Goal: Task Accomplishment & Management: Manage account settings

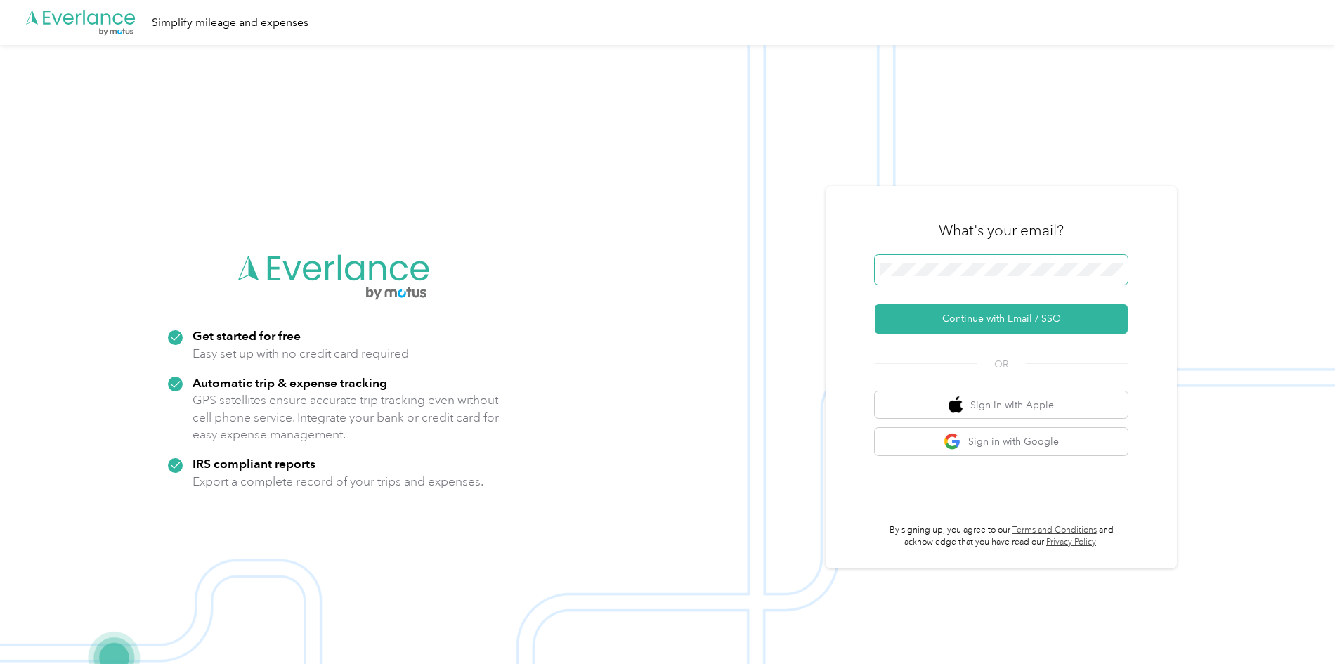
click at [968, 277] on span at bounding box center [1001, 270] width 253 height 30
click at [875, 304] on button "Continue with Email / SSO" at bounding box center [1001, 319] width 253 height 30
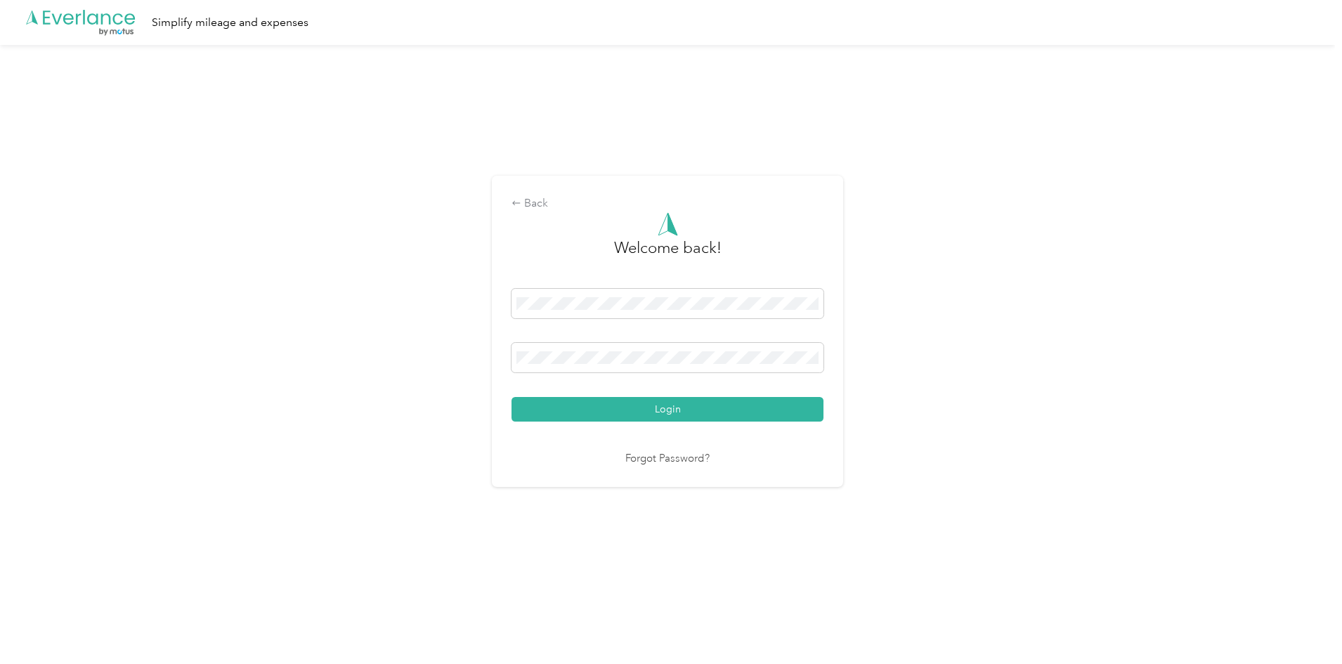
click at [511, 397] on button "Login" at bounding box center [667, 409] width 312 height 25
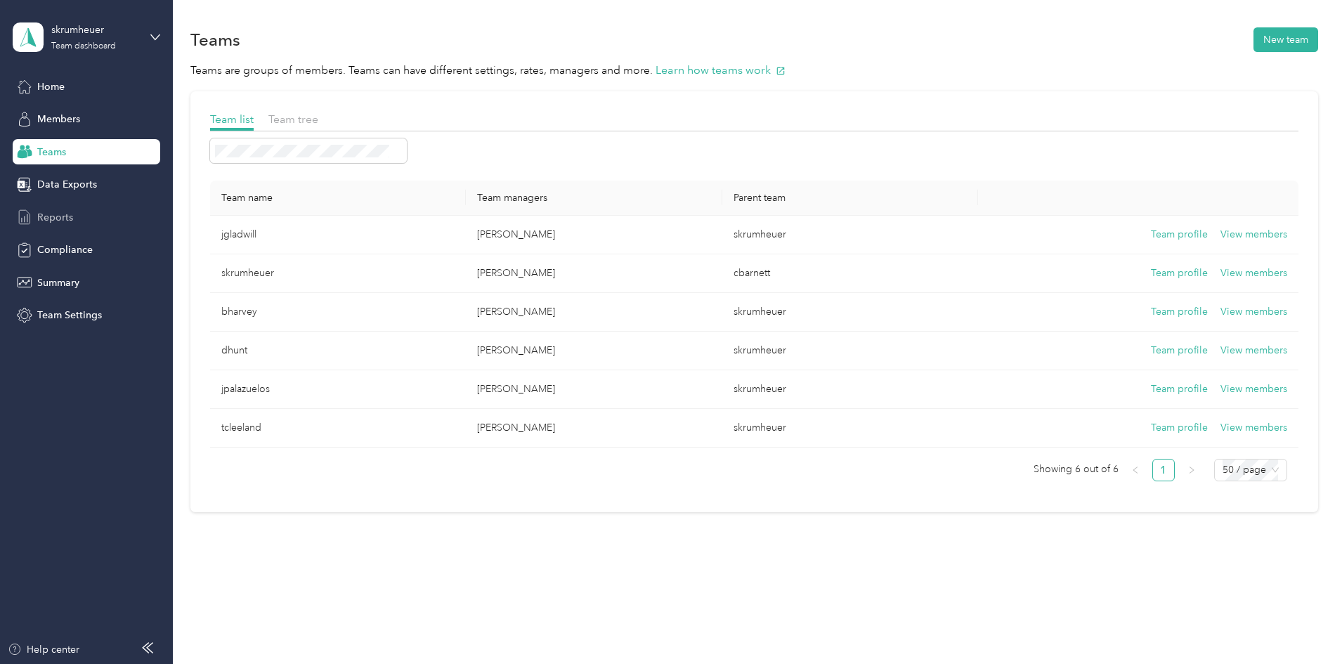
click at [60, 217] on span "Reports" at bounding box center [55, 217] width 36 height 15
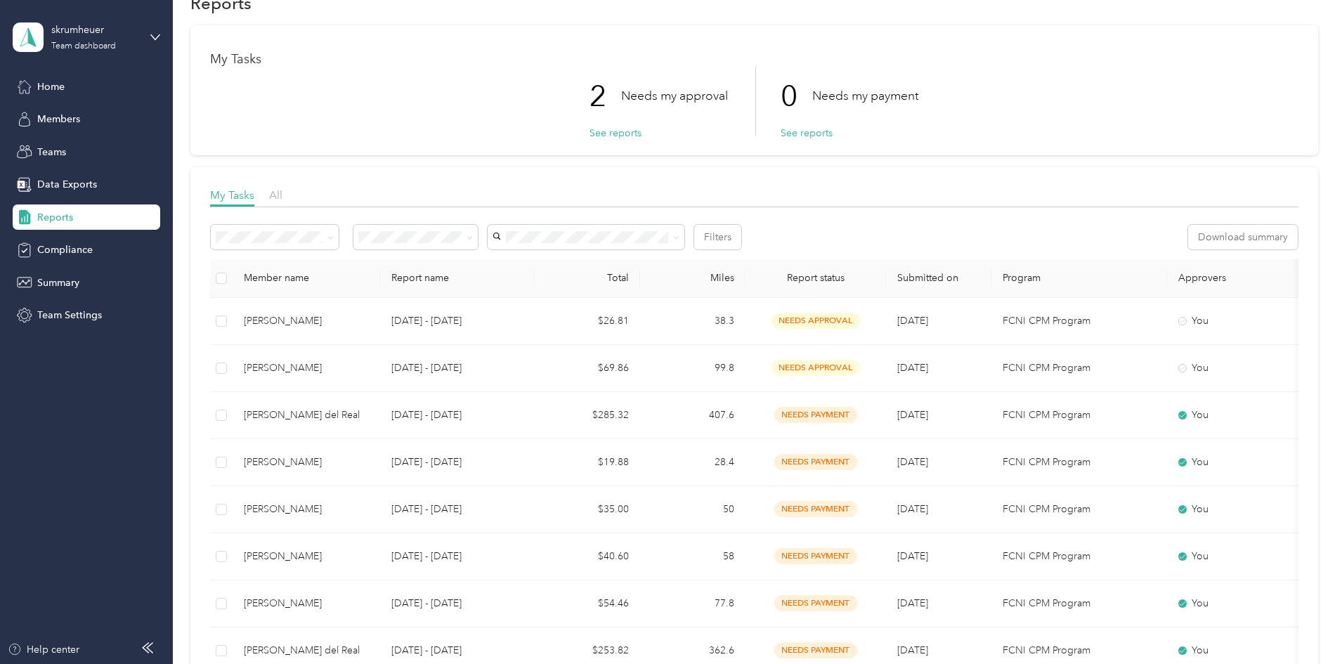
scroll to position [70, 0]
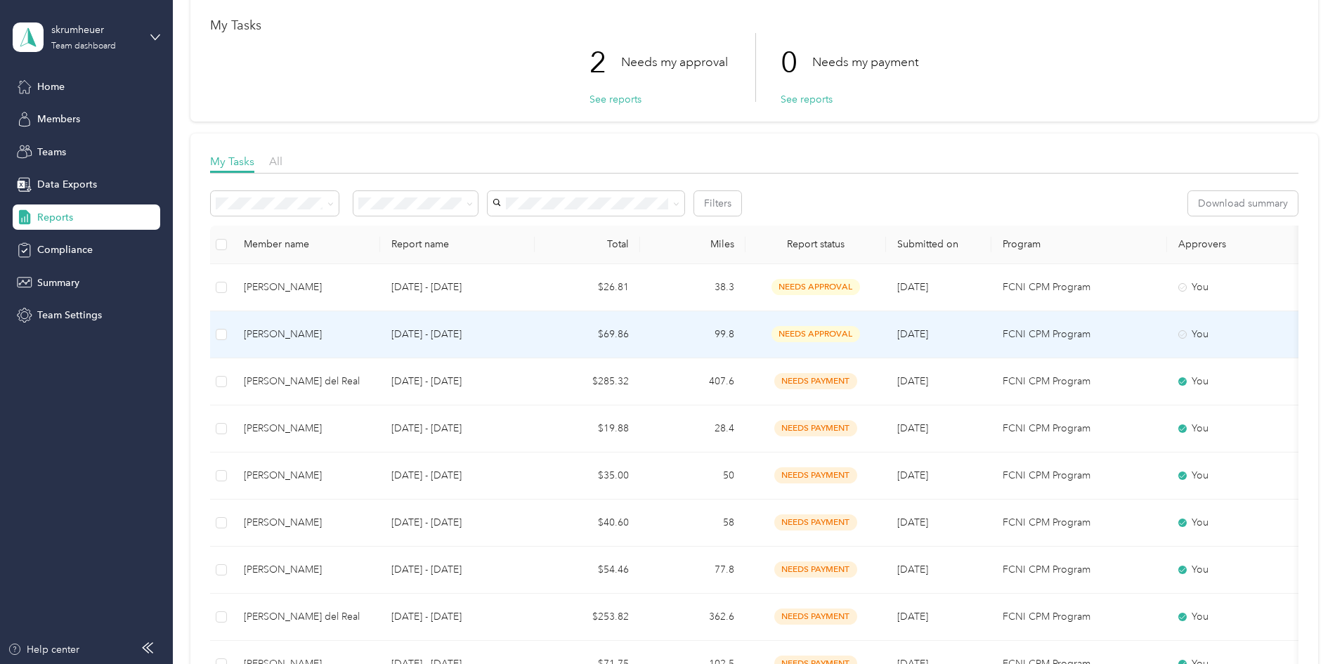
click at [640, 327] on td "$69.86" at bounding box center [587, 334] width 105 height 47
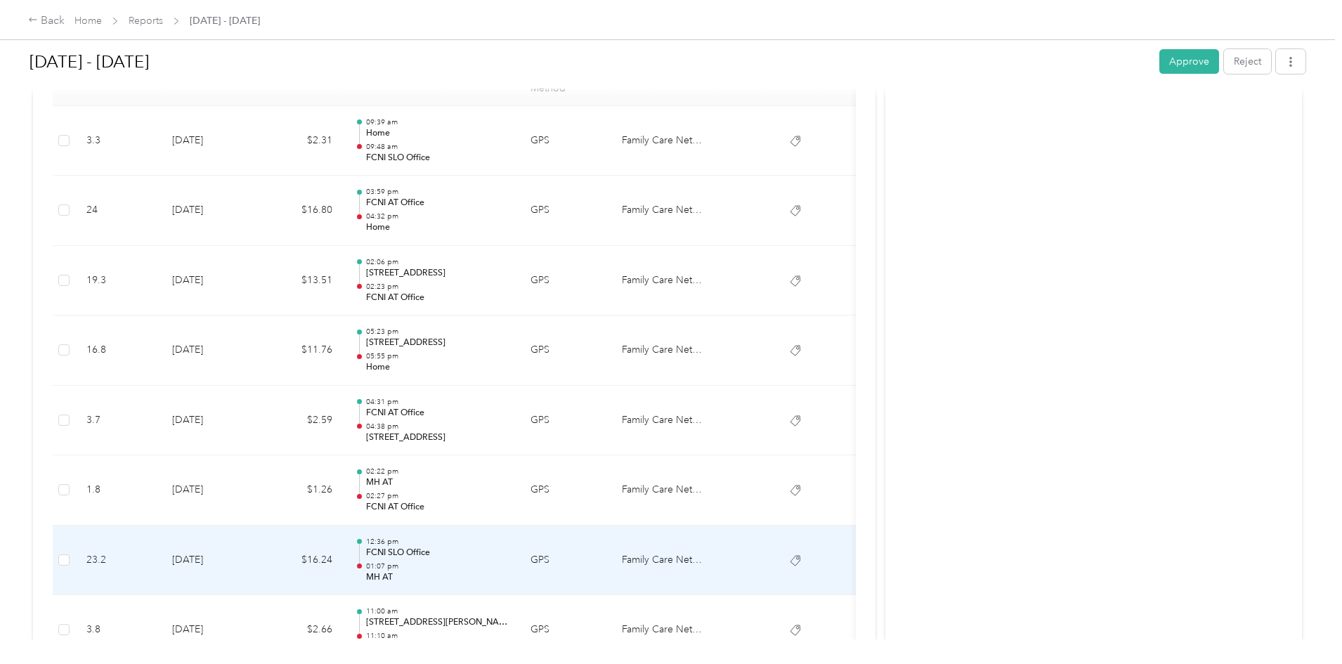
scroll to position [331, 0]
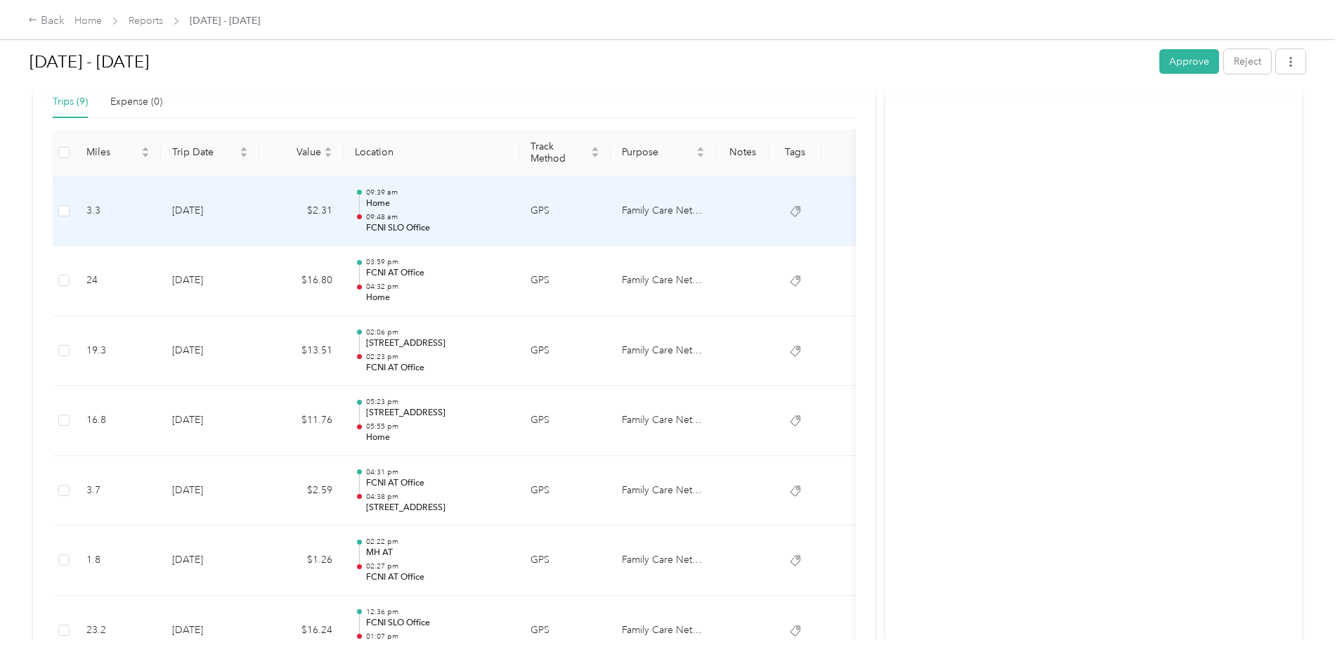
click at [508, 206] on p "Home" at bounding box center [437, 203] width 142 height 13
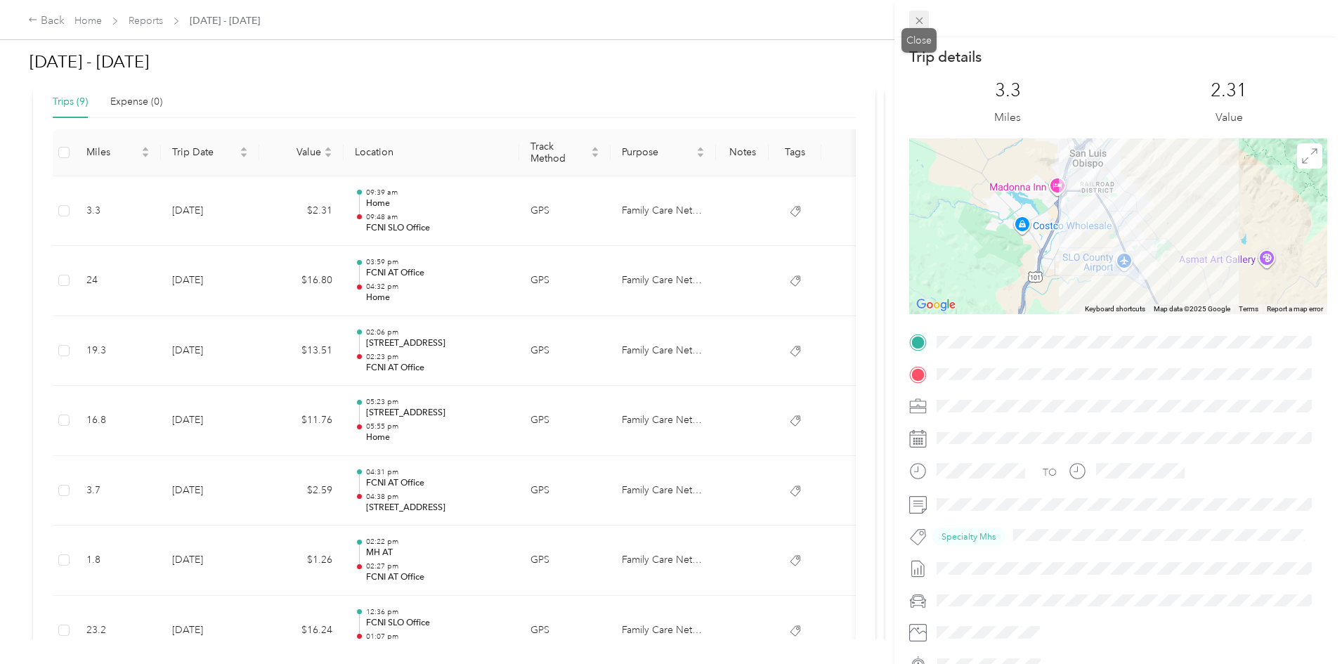
click at [925, 22] on icon at bounding box center [919, 21] width 12 height 12
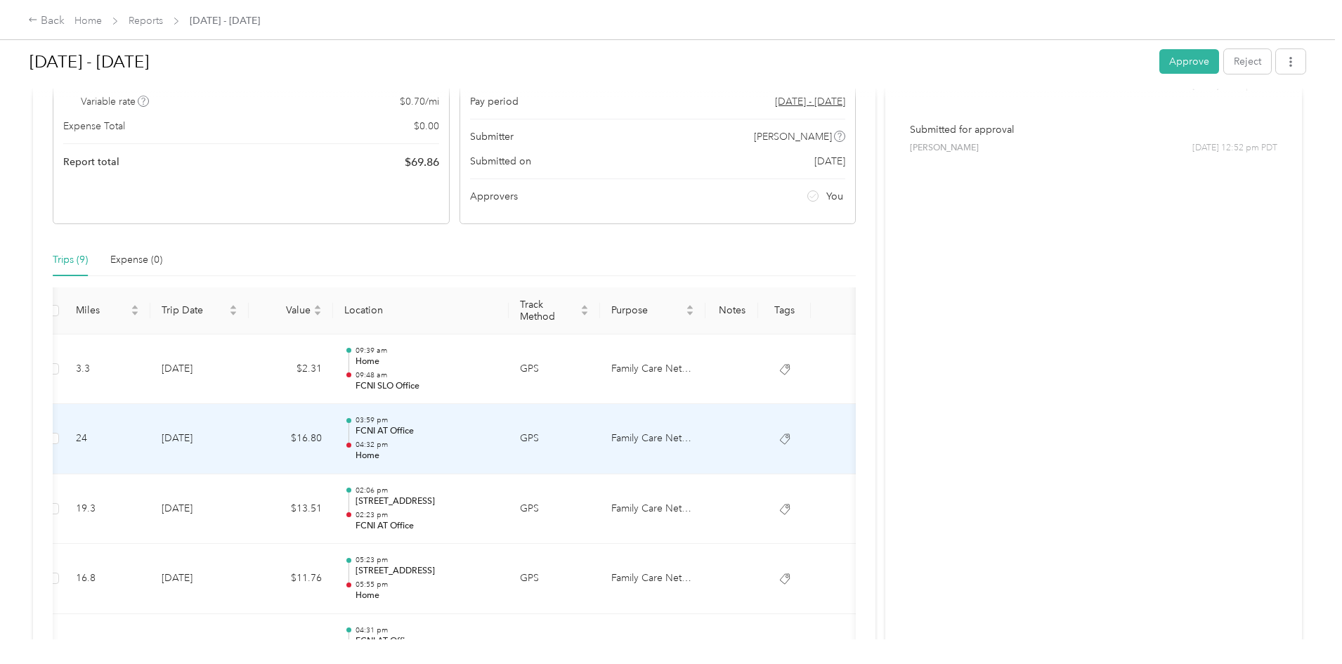
scroll to position [0, 0]
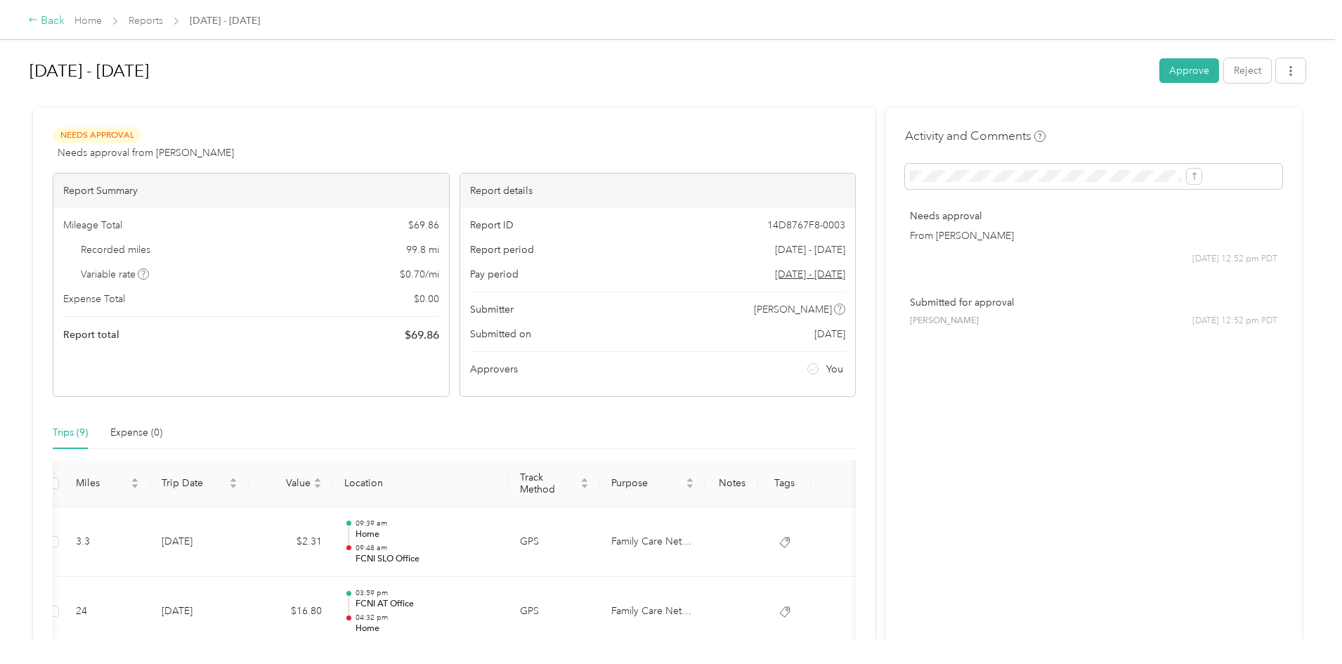
click at [65, 23] on div "Back" at bounding box center [46, 21] width 37 height 17
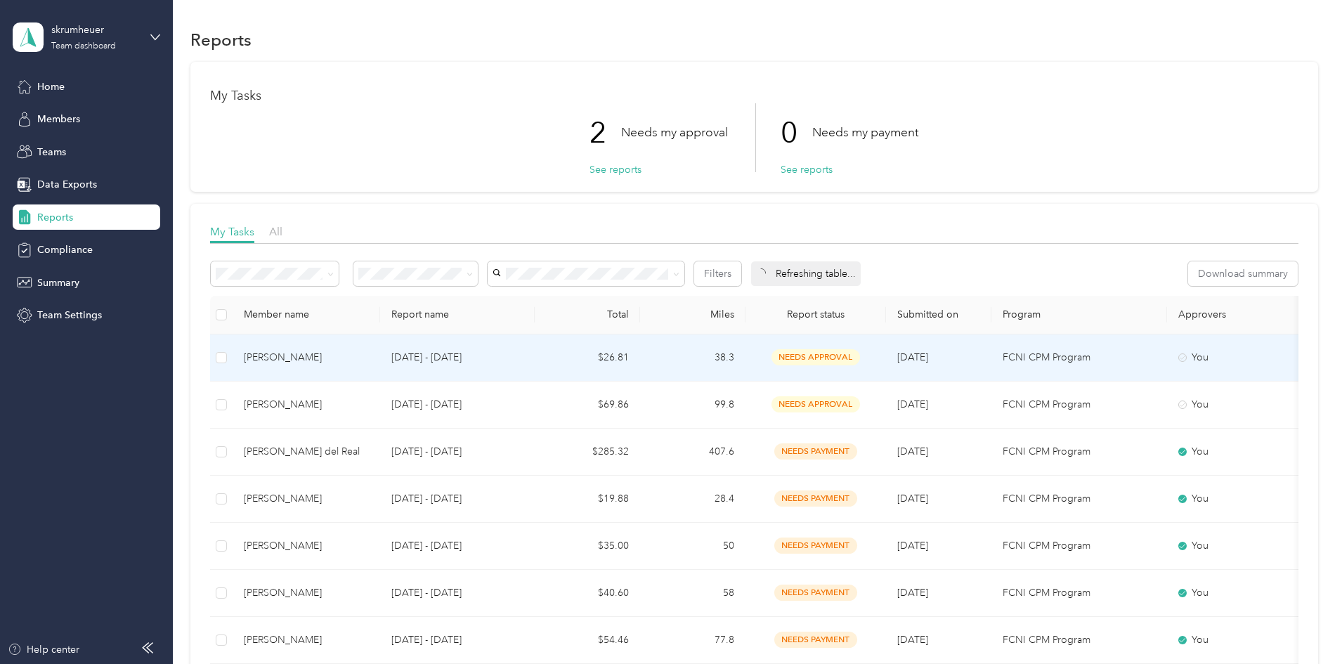
click at [535, 366] on td "[DATE] - [DATE]" at bounding box center [457, 357] width 155 height 47
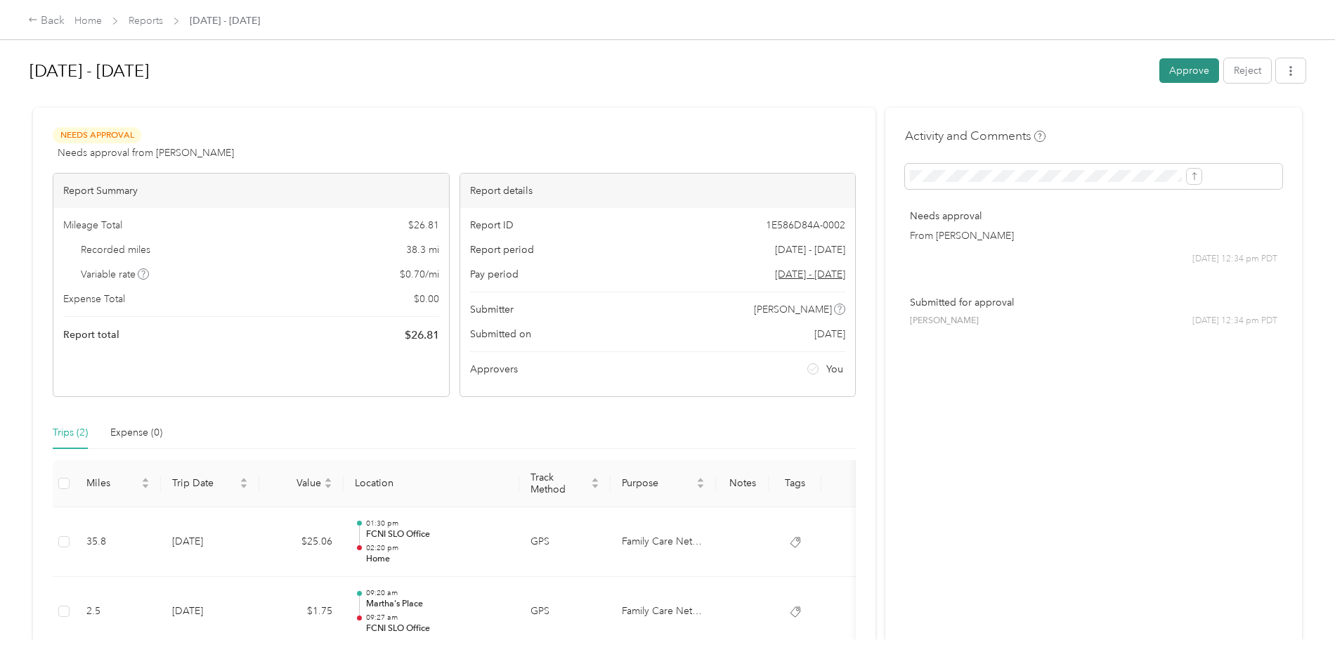
click at [1159, 62] on button "Approve" at bounding box center [1189, 70] width 60 height 25
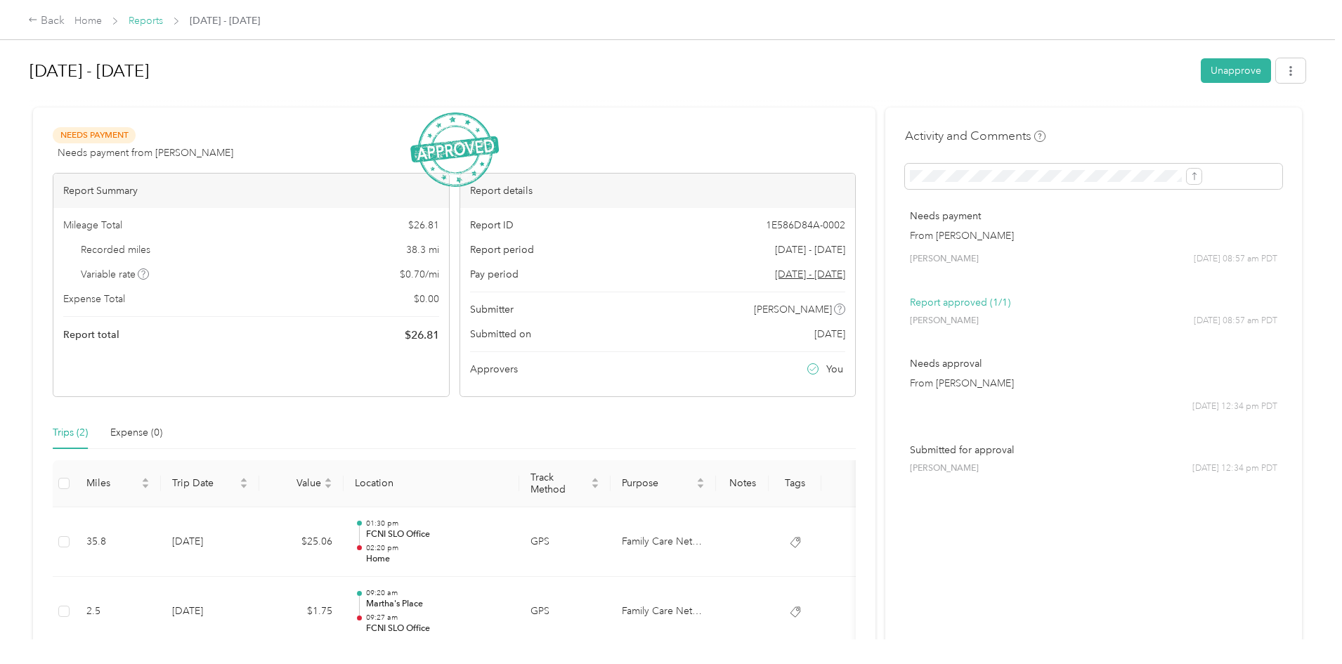
click at [163, 18] on link "Reports" at bounding box center [146, 21] width 34 height 12
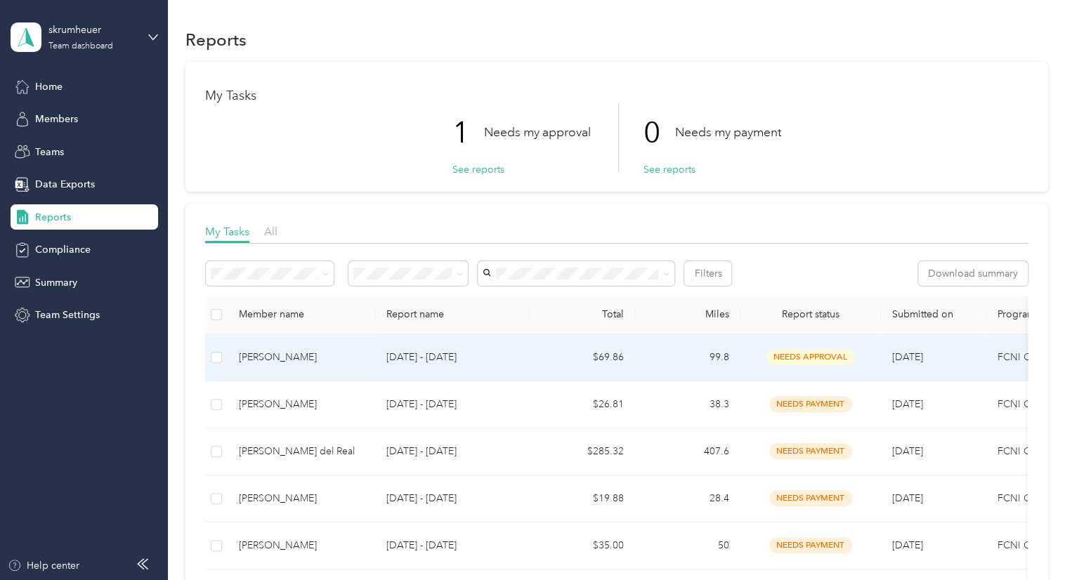
click at [488, 350] on p "[DATE] - [DATE]" at bounding box center [452, 357] width 132 height 15
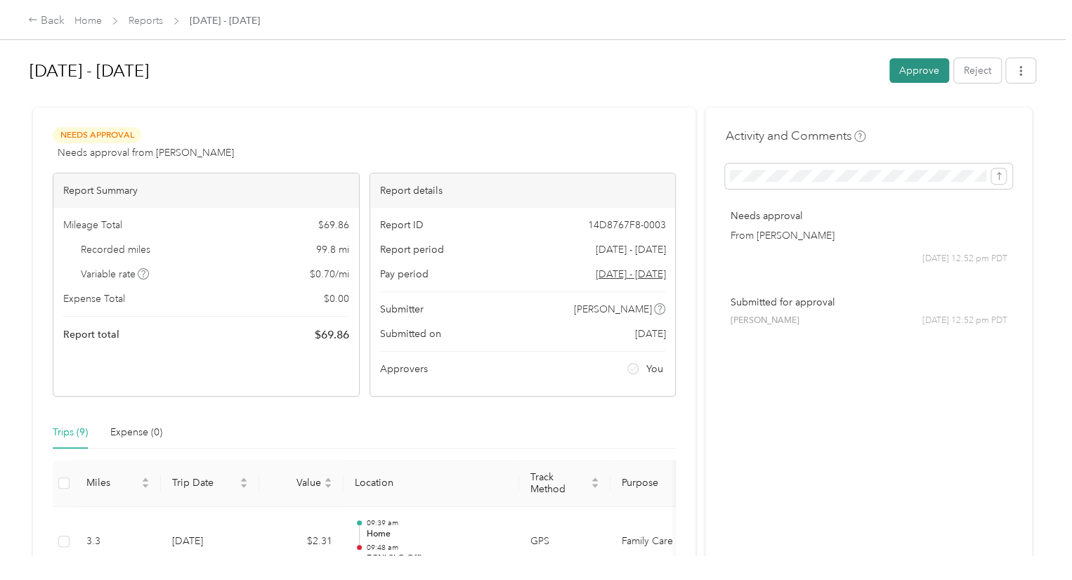
click at [902, 66] on button "Approve" at bounding box center [919, 70] width 60 height 25
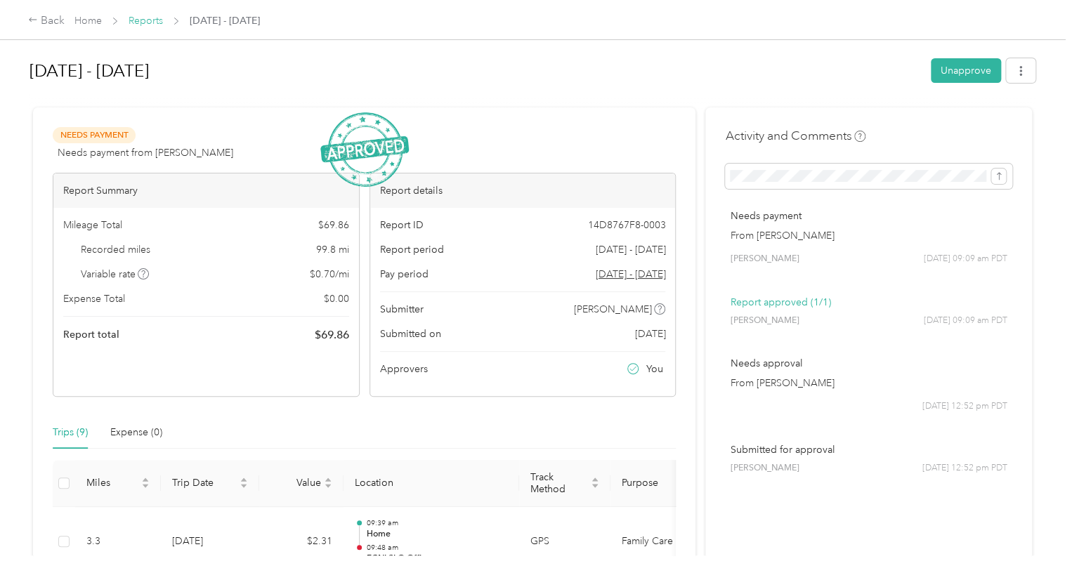
click at [132, 15] on link "Reports" at bounding box center [146, 21] width 34 height 12
